Goal: Task Accomplishment & Management: Use online tool/utility

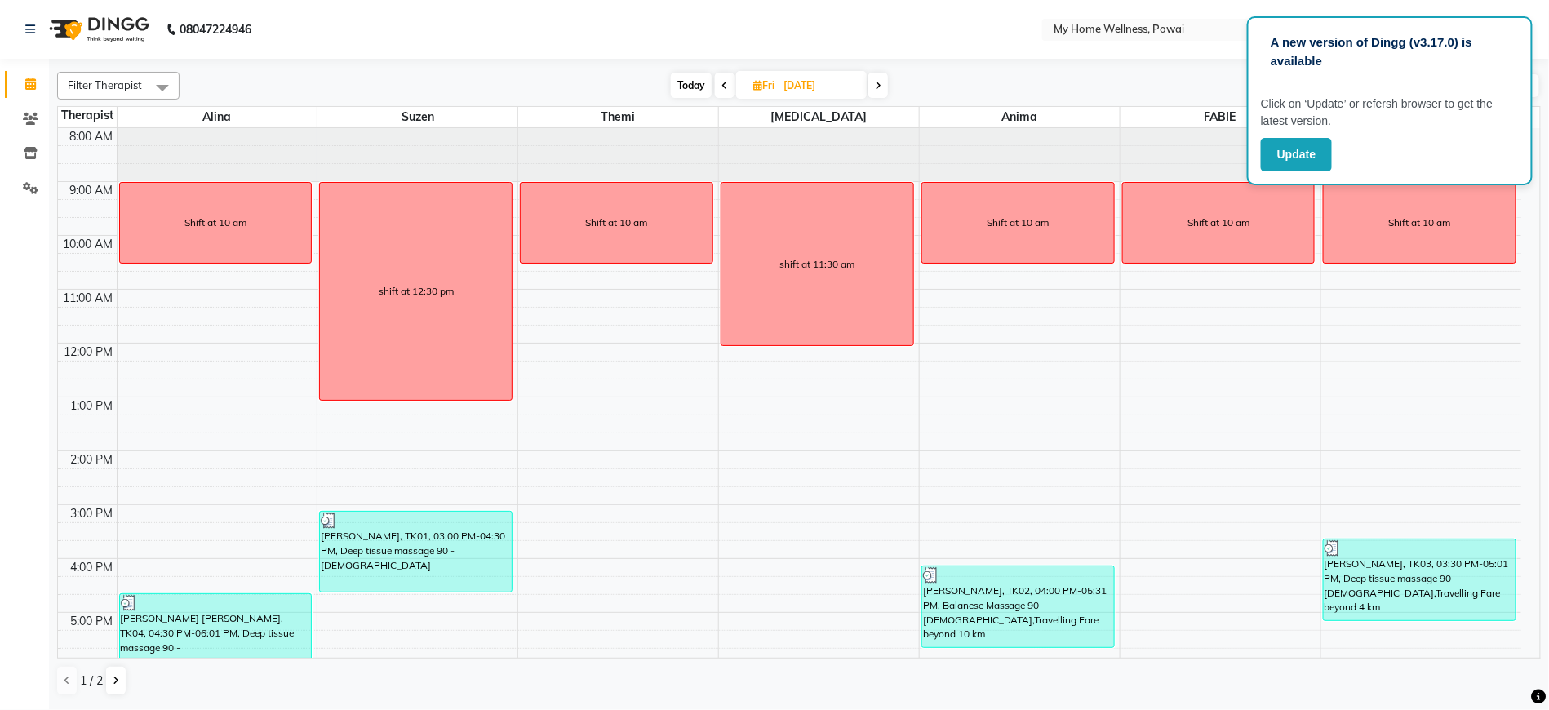
scroll to position [109, 0]
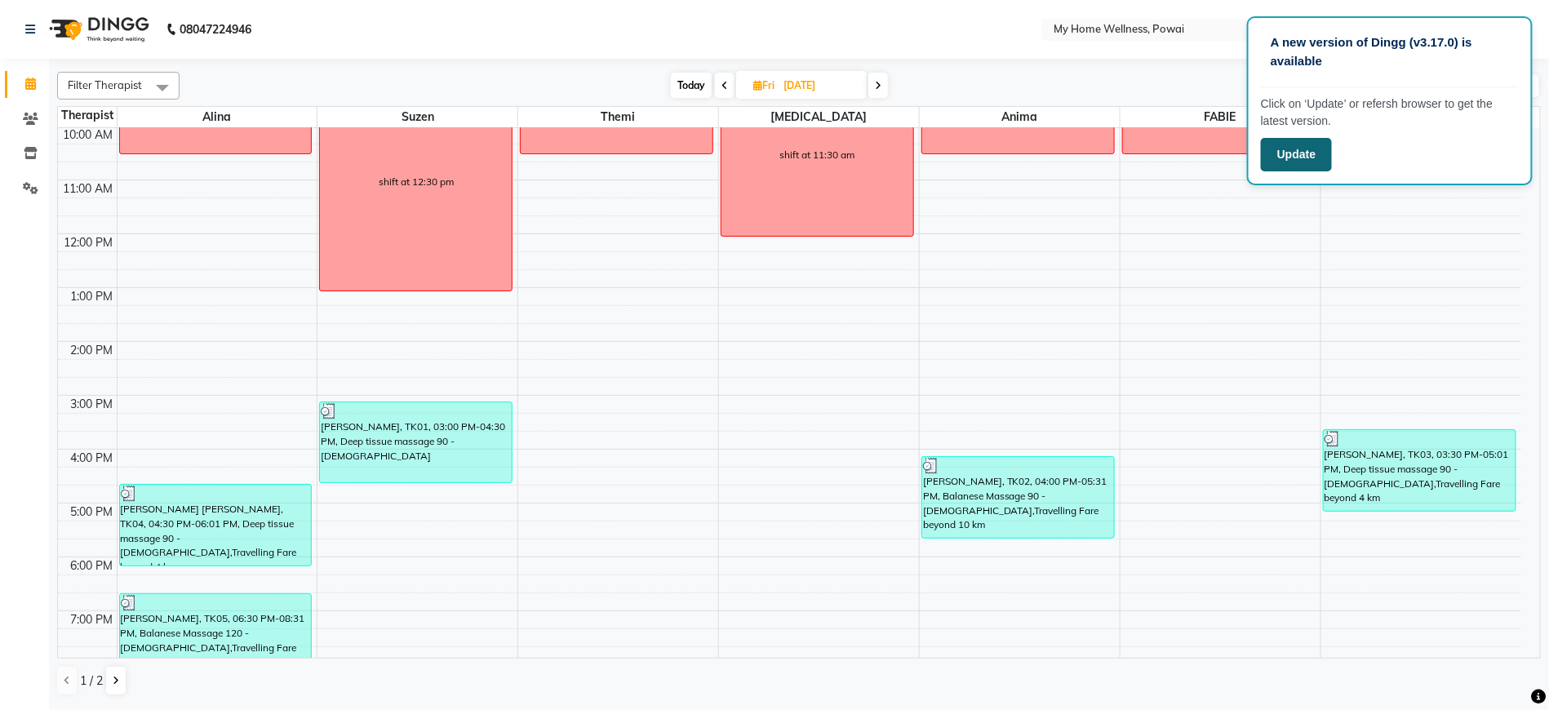
click at [1283, 162] on button "Update" at bounding box center [1296, 154] width 71 height 33
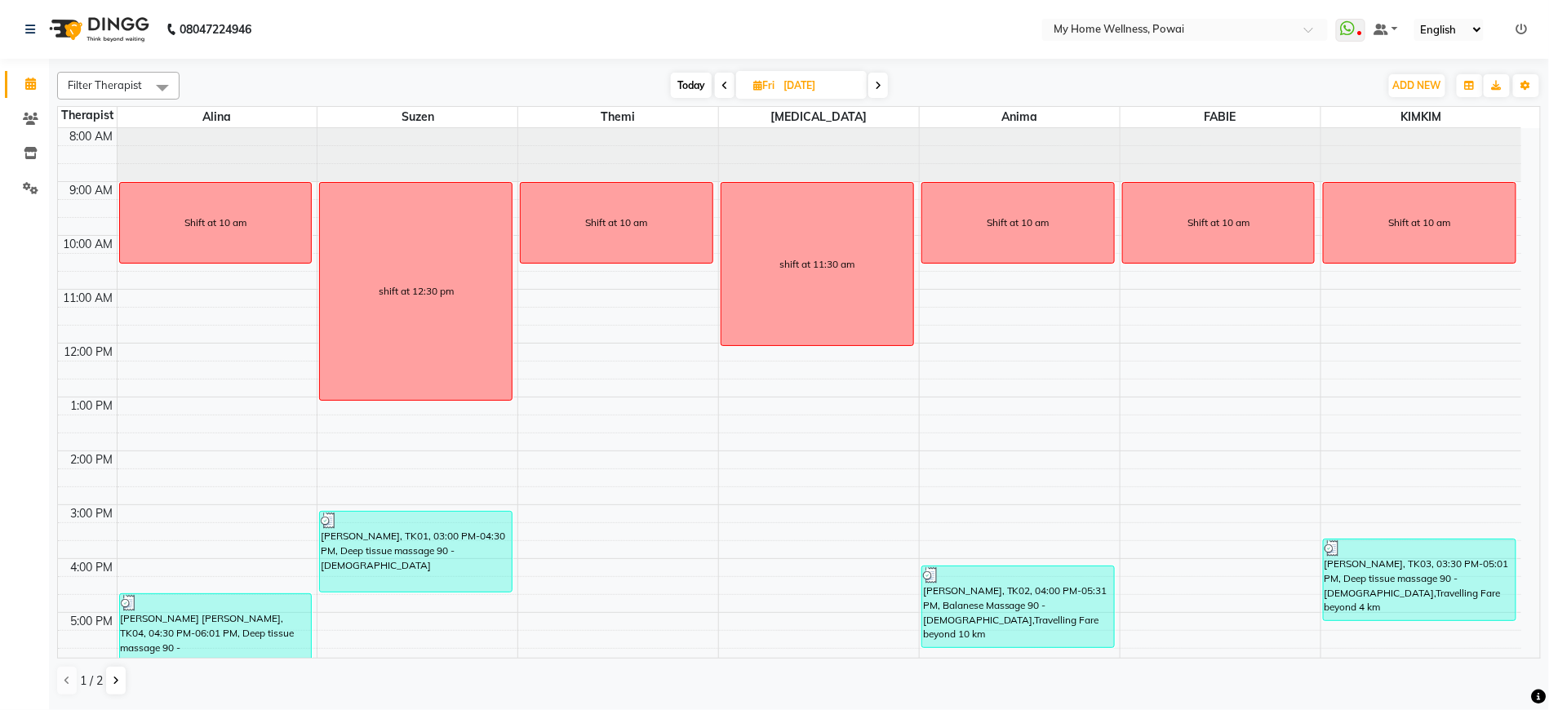
click at [812, 86] on input "[DATE]" at bounding box center [820, 85] width 82 height 24
select select "8"
select select "2025"
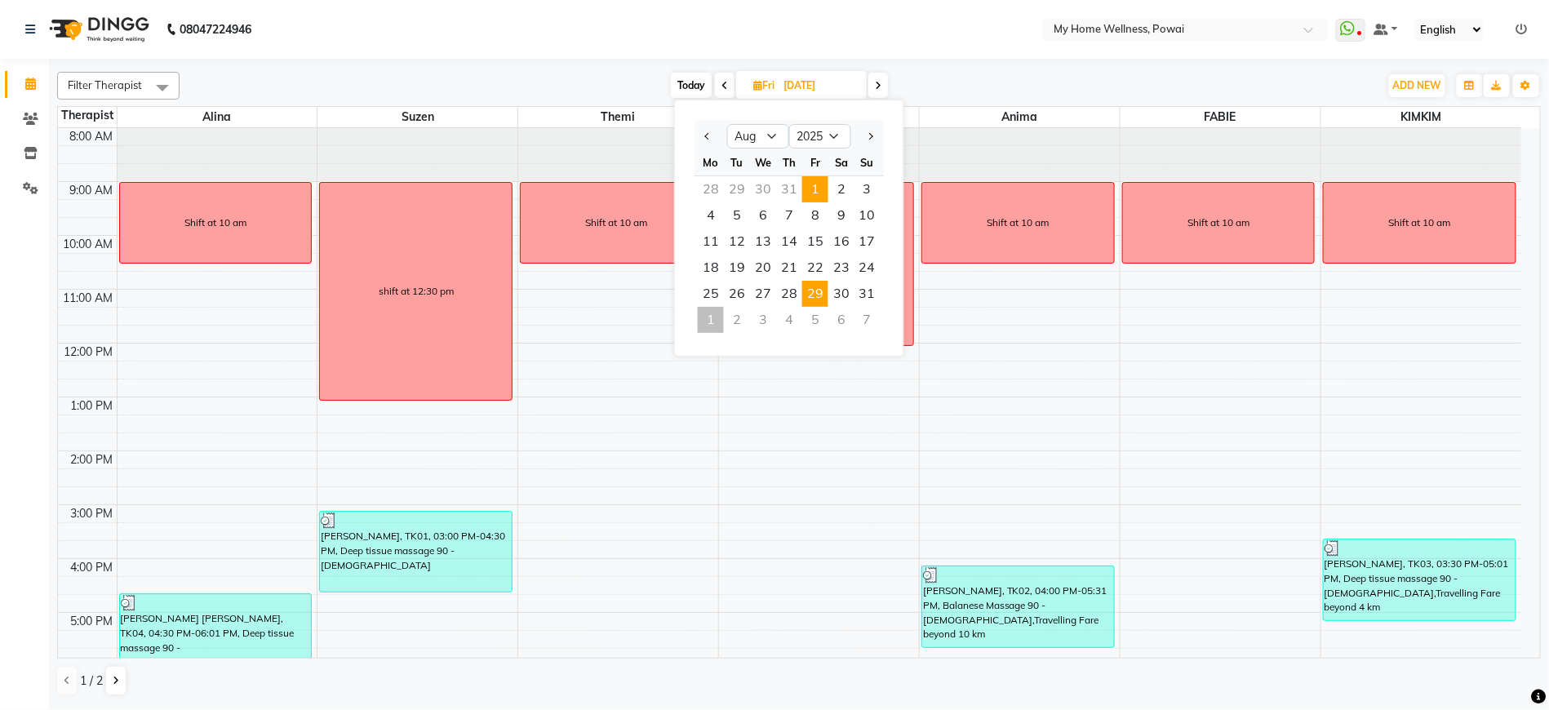
click at [810, 184] on span "1" at bounding box center [815, 189] width 26 height 26
type input "[DATE]"
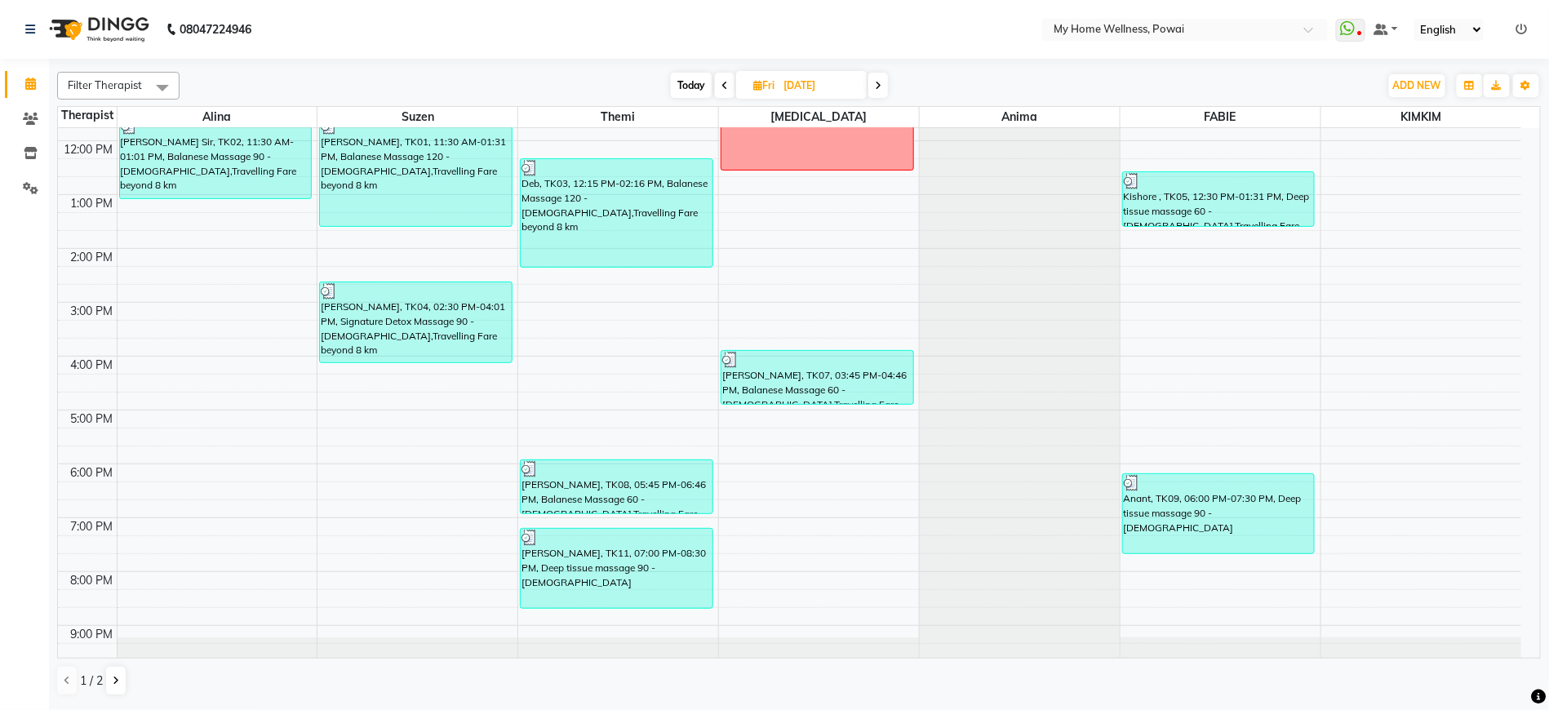
scroll to position [188, 0]
